Goal: Information Seeking & Learning: Find specific fact

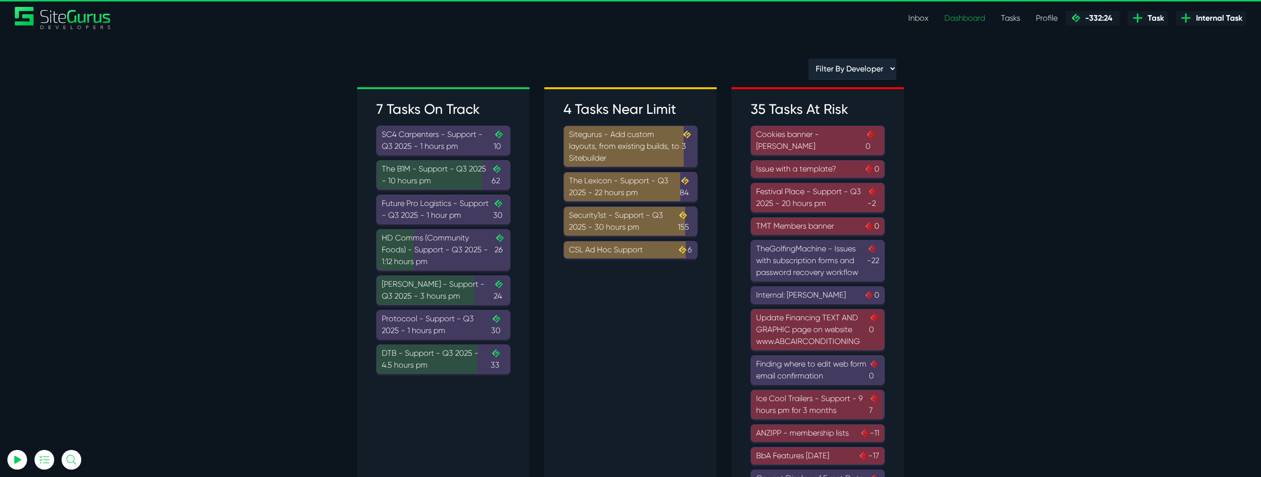
click at [911, 16] on link "Inbox" at bounding box center [918, 18] width 36 height 20
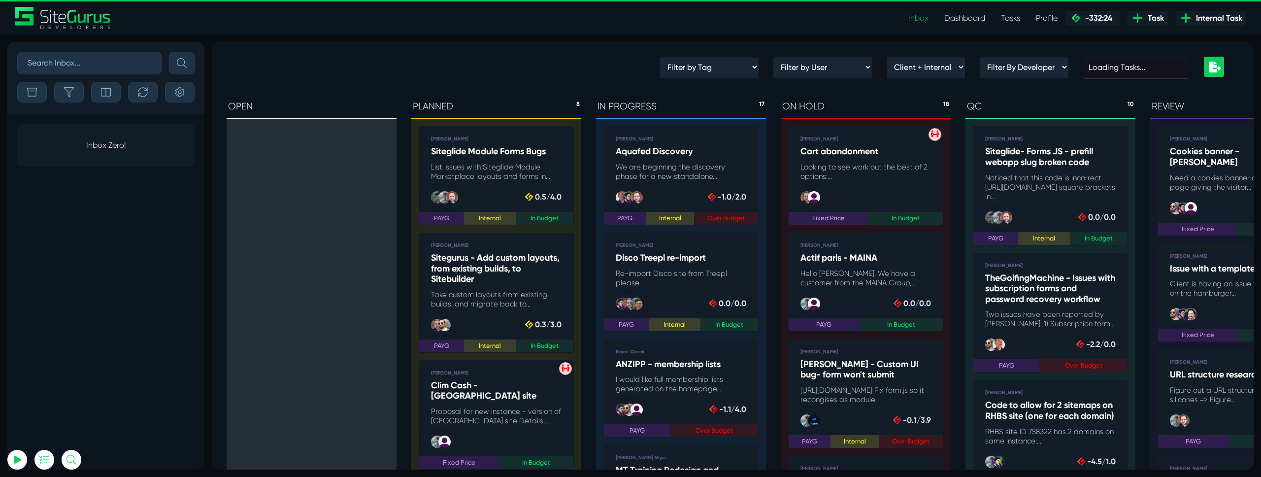
click at [33, 62] on input "text" at bounding box center [89, 63] width 144 height 23
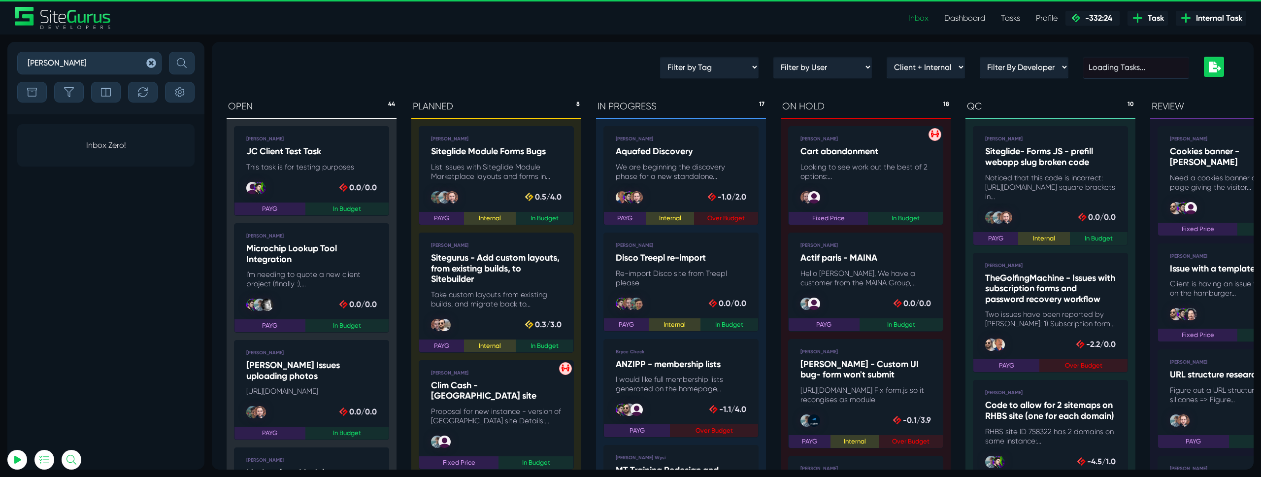
click at [169, 52] on button "submit" at bounding box center [182, 63] width 26 height 23
drag, startPoint x: 49, startPoint y: 67, endPoint x: 0, endPoint y: 60, distance: 49.8
click at [0, 60] on div "liz Sort By Newest Comment Latest Activity Due Date Priority Name Filter By Tag…" at bounding box center [630, 255] width 1261 height 442
click at [169, 52] on button "submit" at bounding box center [182, 63] width 26 height 23
drag, startPoint x: 64, startPoint y: 67, endPoint x: 0, endPoint y: 61, distance: 64.3
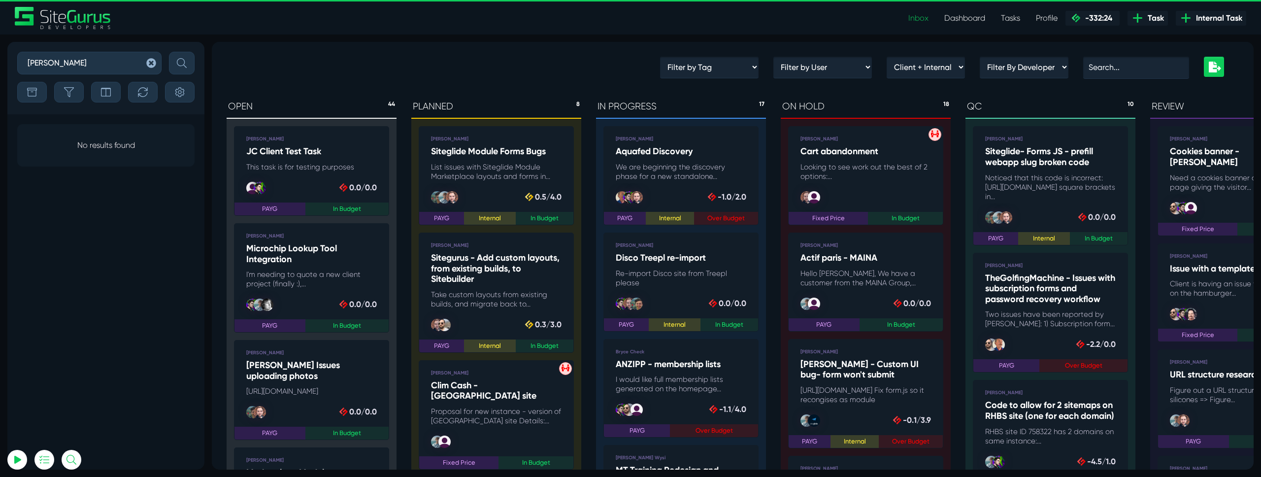
click at [0, 61] on div "gibbs Sort By Newest Comment Latest Activity Due Date Priority Name Filter By T…" at bounding box center [630, 255] width 1261 height 442
click at [169, 52] on button "submit" at bounding box center [182, 63] width 26 height 23
drag, startPoint x: 88, startPoint y: 60, endPoint x: 0, endPoint y: 53, distance: 87.9
click at [0, 53] on div "new ticket Sort By Newest Comment Latest Activity Due Date Priority Name Filter…" at bounding box center [630, 255] width 1261 height 442
type input "option"
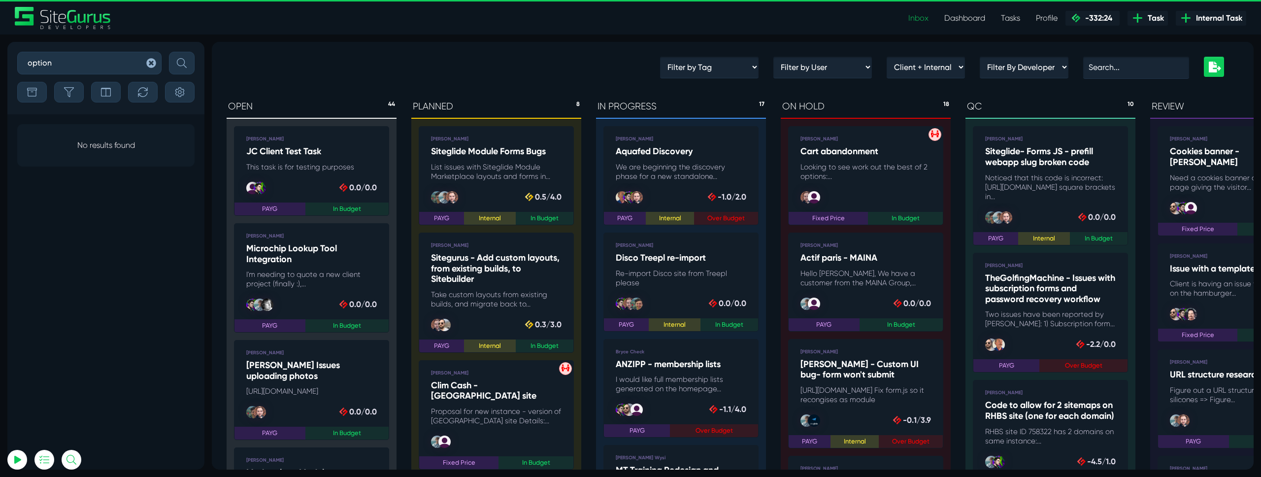
click at [169, 52] on button "submit" at bounding box center [182, 63] width 26 height 23
drag, startPoint x: 63, startPoint y: 64, endPoint x: 0, endPoint y: 61, distance: 62.7
click at [0, 61] on div "option Sort By Newest Comment Latest Activity Due Date Priority Name Filter By …" at bounding box center [630, 255] width 1261 height 442
click at [1126, 66] on input "text" at bounding box center [1136, 68] width 106 height 22
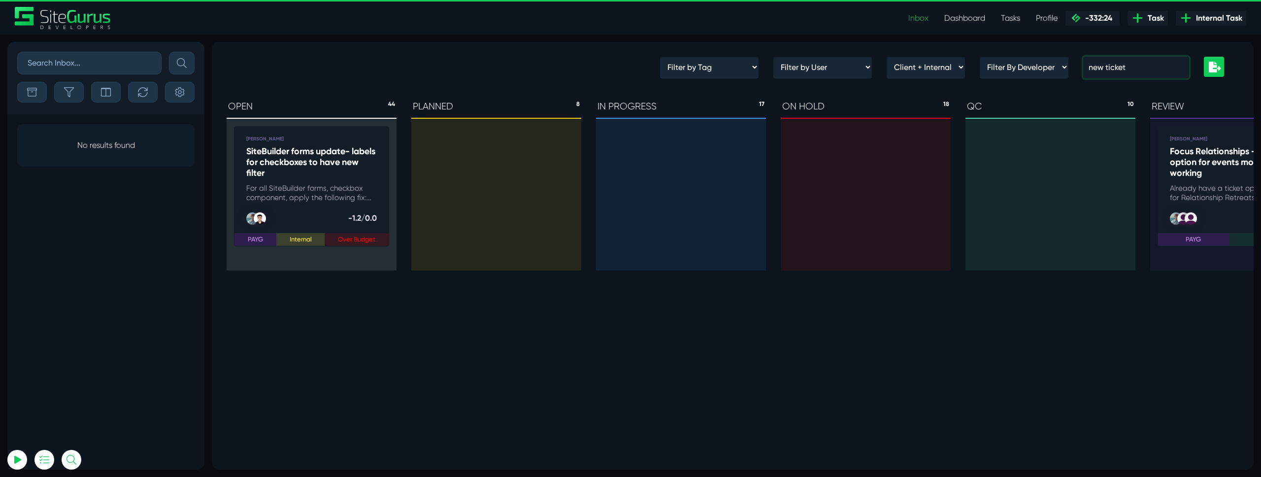
type input "new ticket"
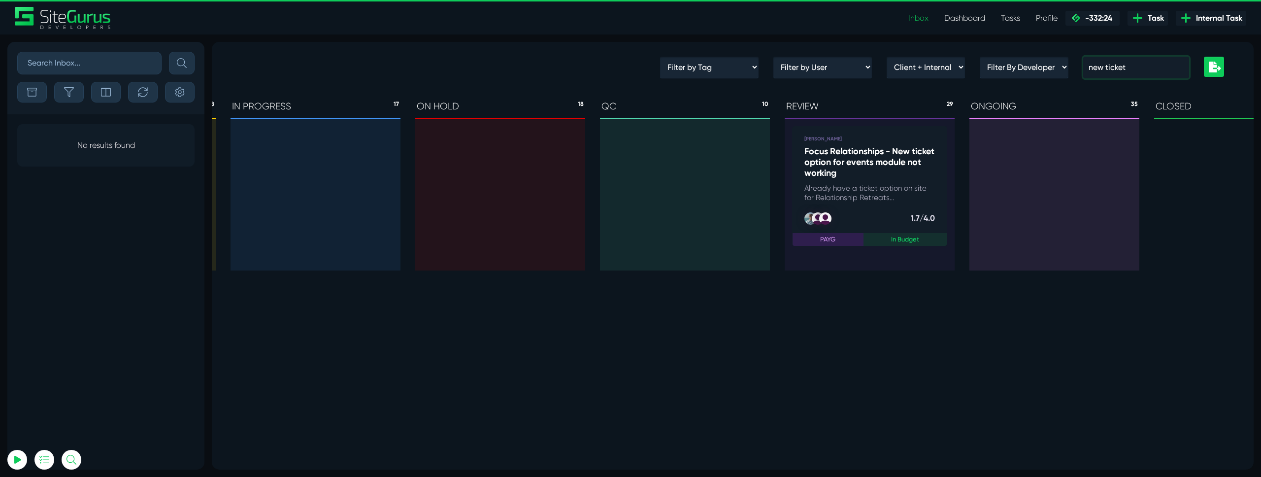
scroll to position [0, 459]
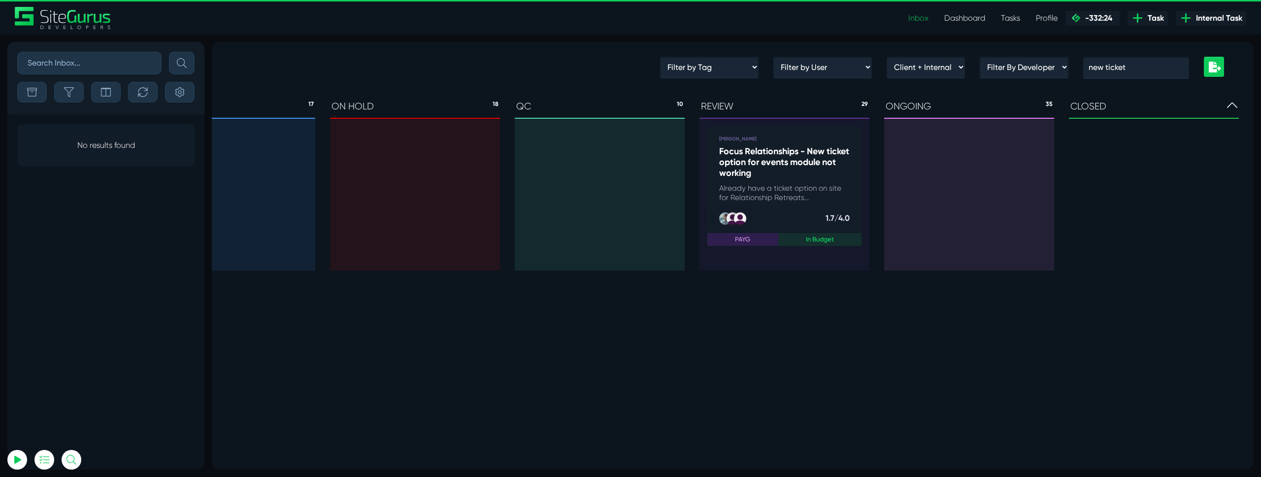
click at [737, 187] on p "Already have a ticket option on site for Relationship Retreats..." at bounding box center [784, 193] width 131 height 19
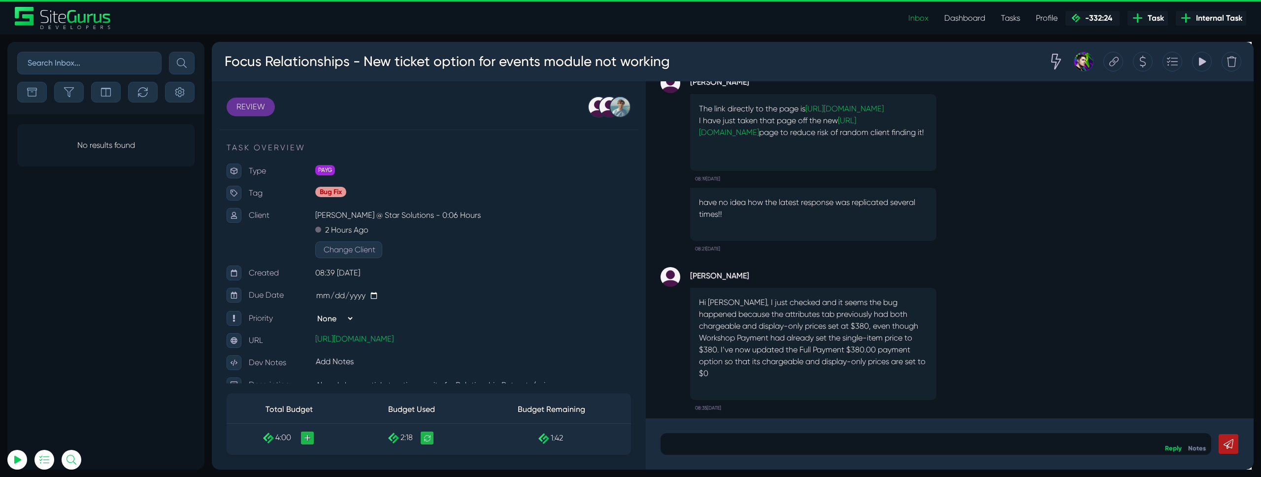
scroll to position [-276, 0]
